Goal: Find specific page/section: Find specific page/section

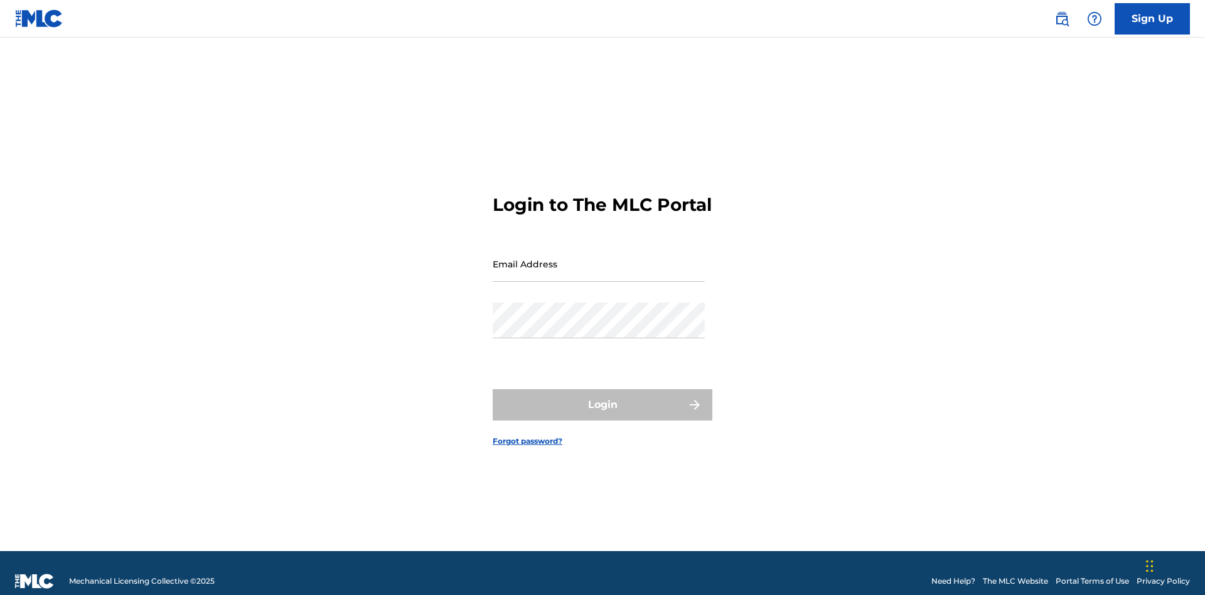
scroll to position [16, 0]
click at [599, 258] on input "Email Address" at bounding box center [599, 264] width 212 height 36
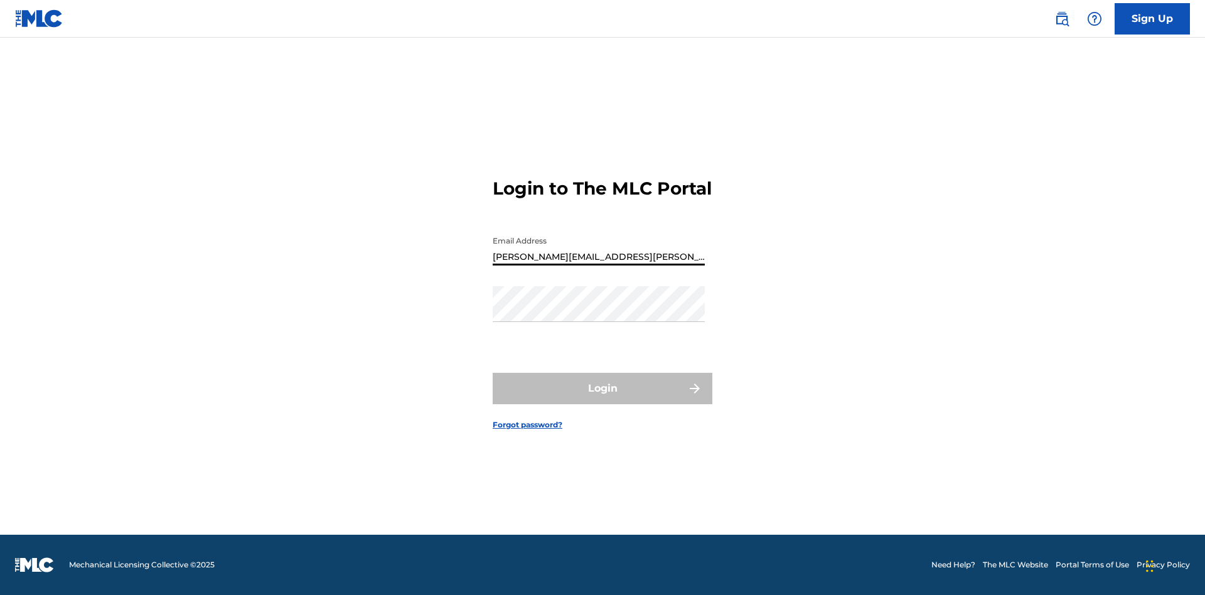
type input "Krystal.Ribble@themlc.com"
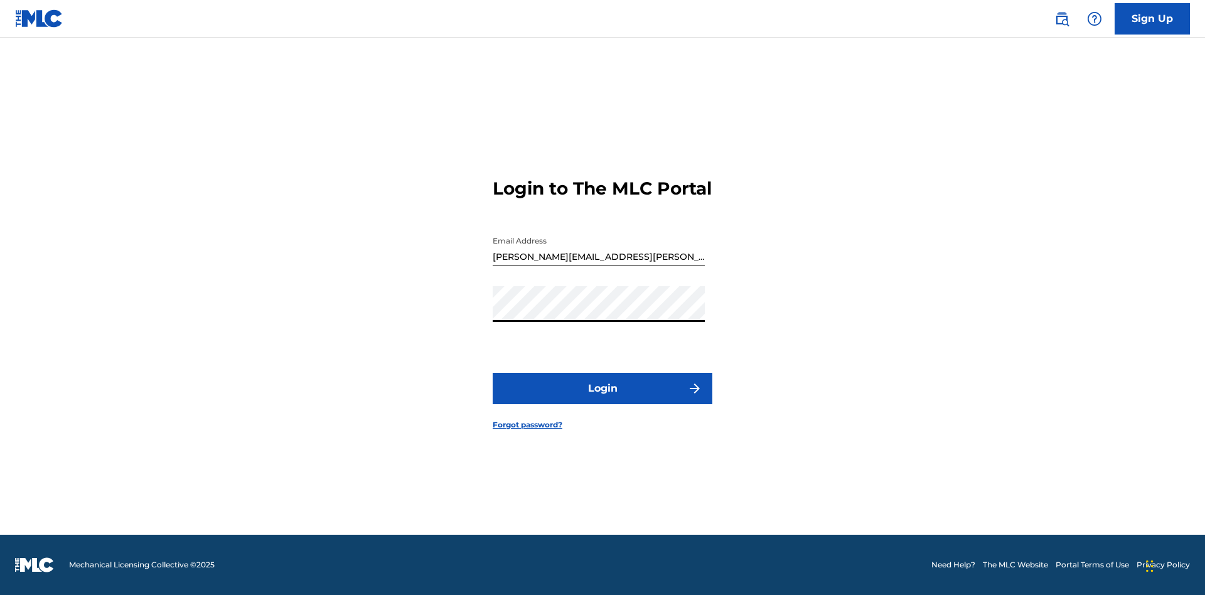
click at [603, 399] on button "Login" at bounding box center [603, 388] width 220 height 31
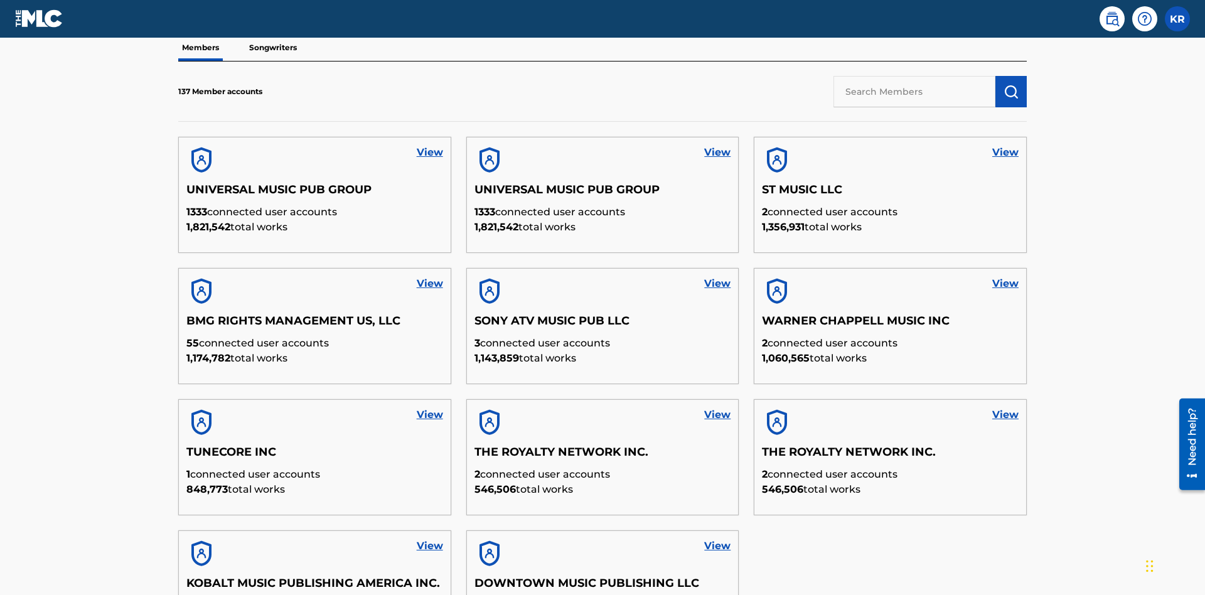
click at [915, 91] on input "text" at bounding box center [915, 91] width 162 height 31
type input "King McTesterson"
click at [1011, 84] on img "submit" at bounding box center [1011, 91] width 15 height 15
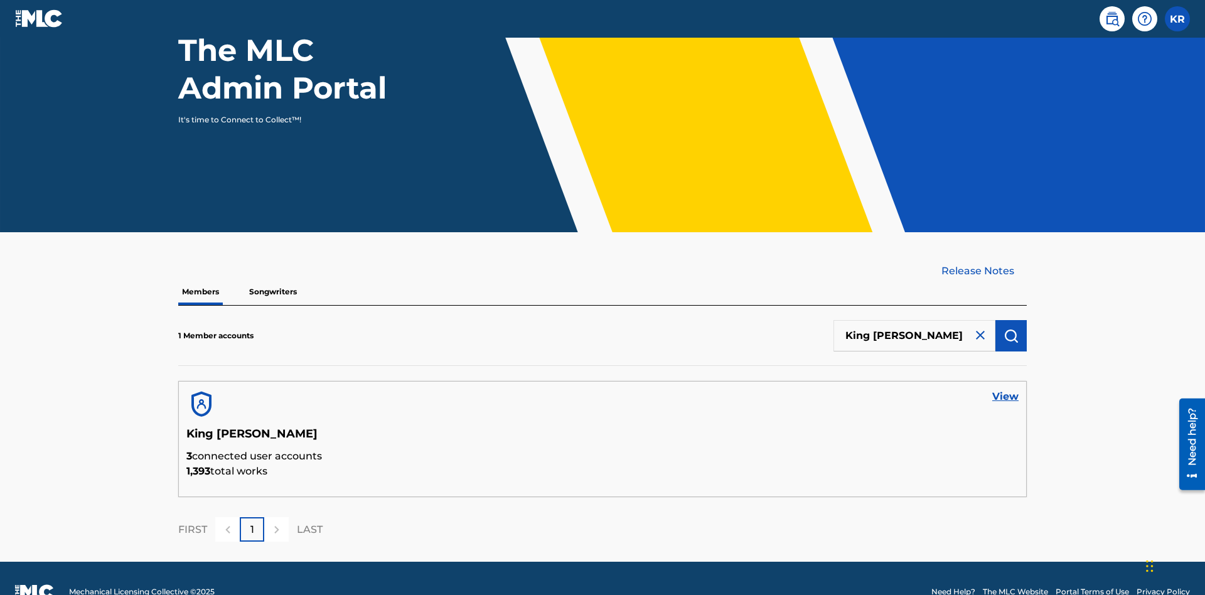
click at [1006, 389] on link "View" at bounding box center [1005, 396] width 26 height 15
